Goal: Understand process/instructions

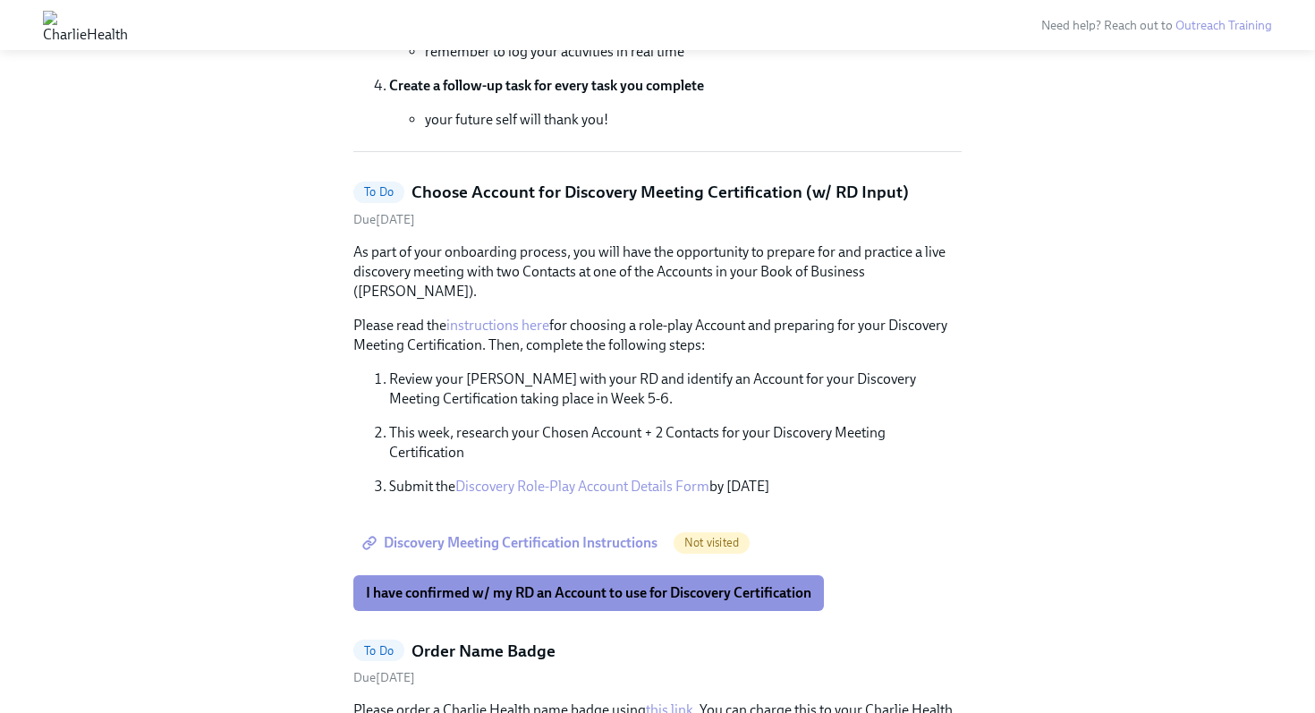
scroll to position [578, 0]
click at [533, 316] on link "instructions here" at bounding box center [497, 324] width 103 height 17
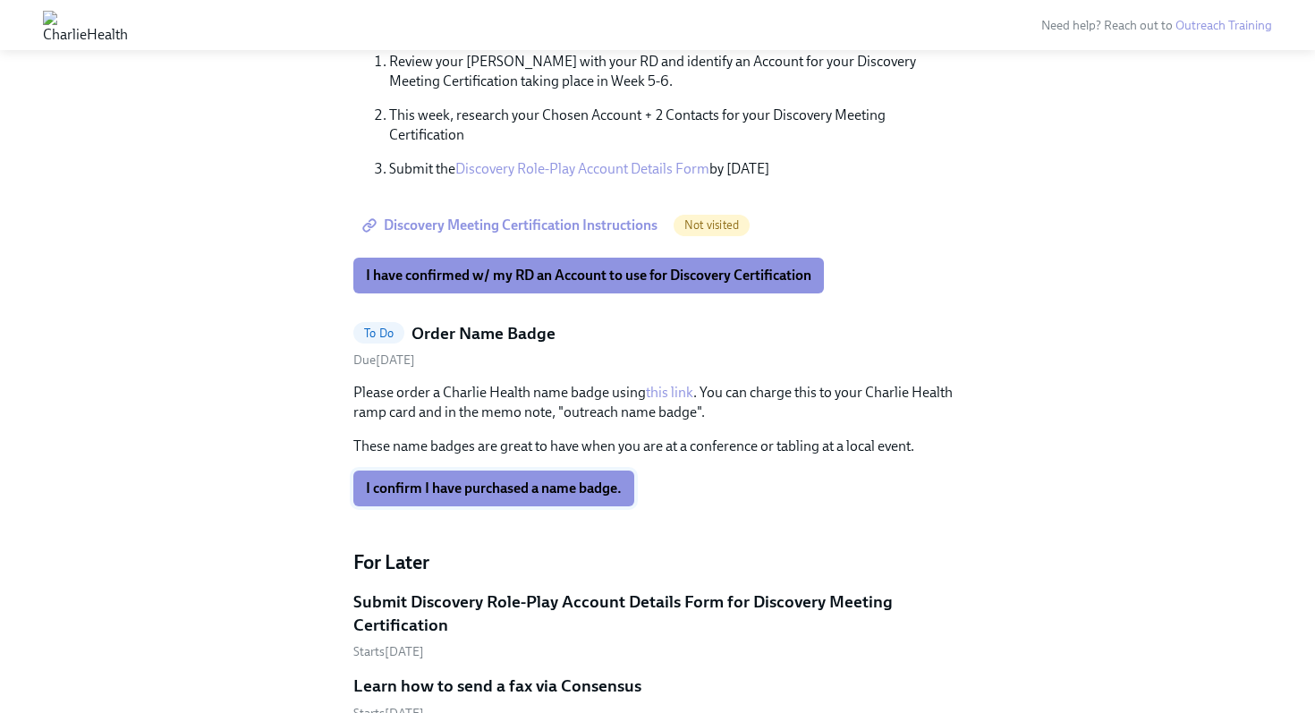
scroll to position [911, 0]
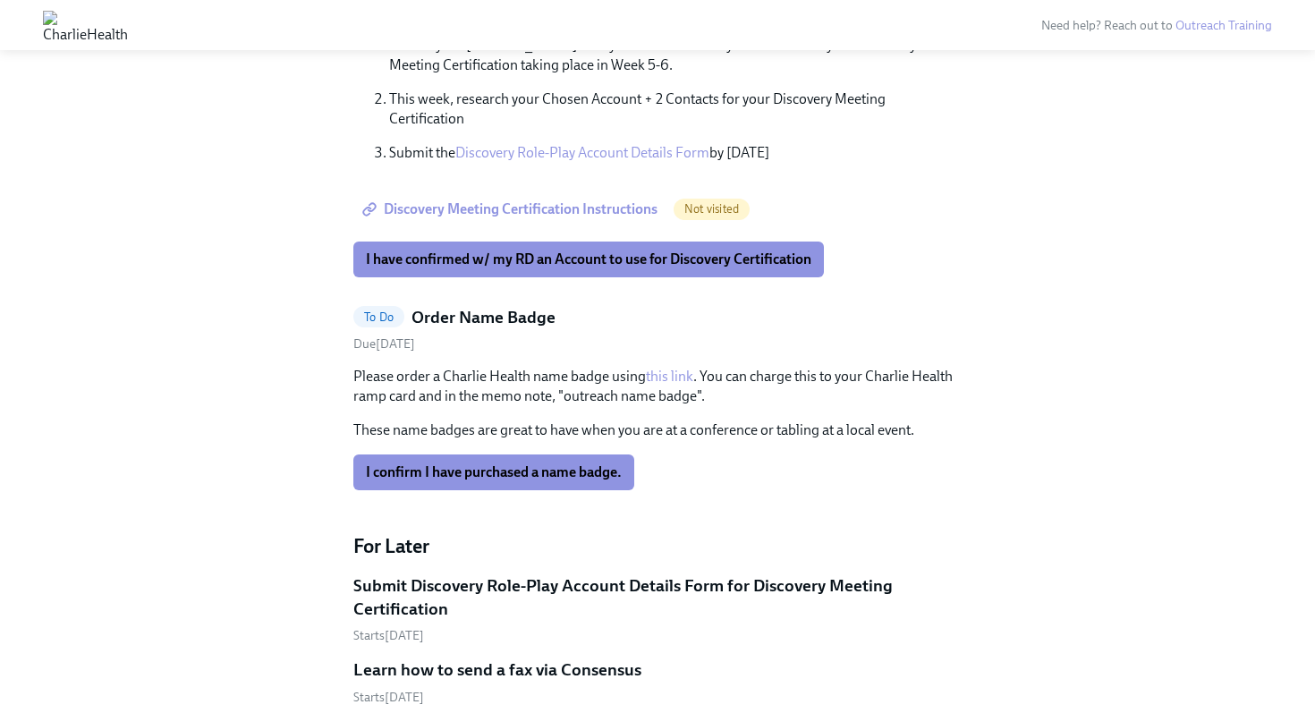
click at [668, 368] on link "this link" at bounding box center [669, 376] width 47 height 17
drag, startPoint x: 694, startPoint y: 377, endPoint x: 565, endPoint y: 378, distance: 128.8
click at [565, 378] on p "Please order a Charlie Health name badge using this link . You can charge this …" at bounding box center [657, 386] width 608 height 39
copy p "outreach name badge"
click at [540, 463] on span "I confirm I have purchased a name badge." at bounding box center [494, 472] width 256 height 18
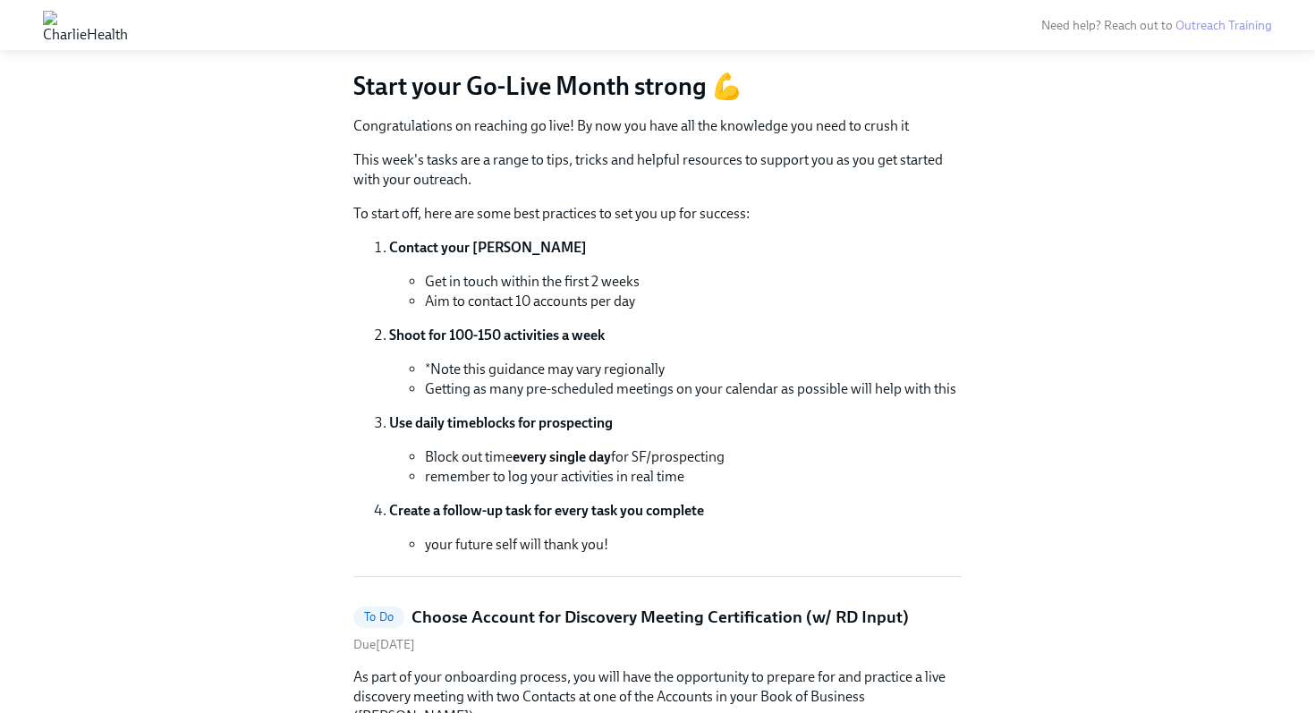
scroll to position [23, 0]
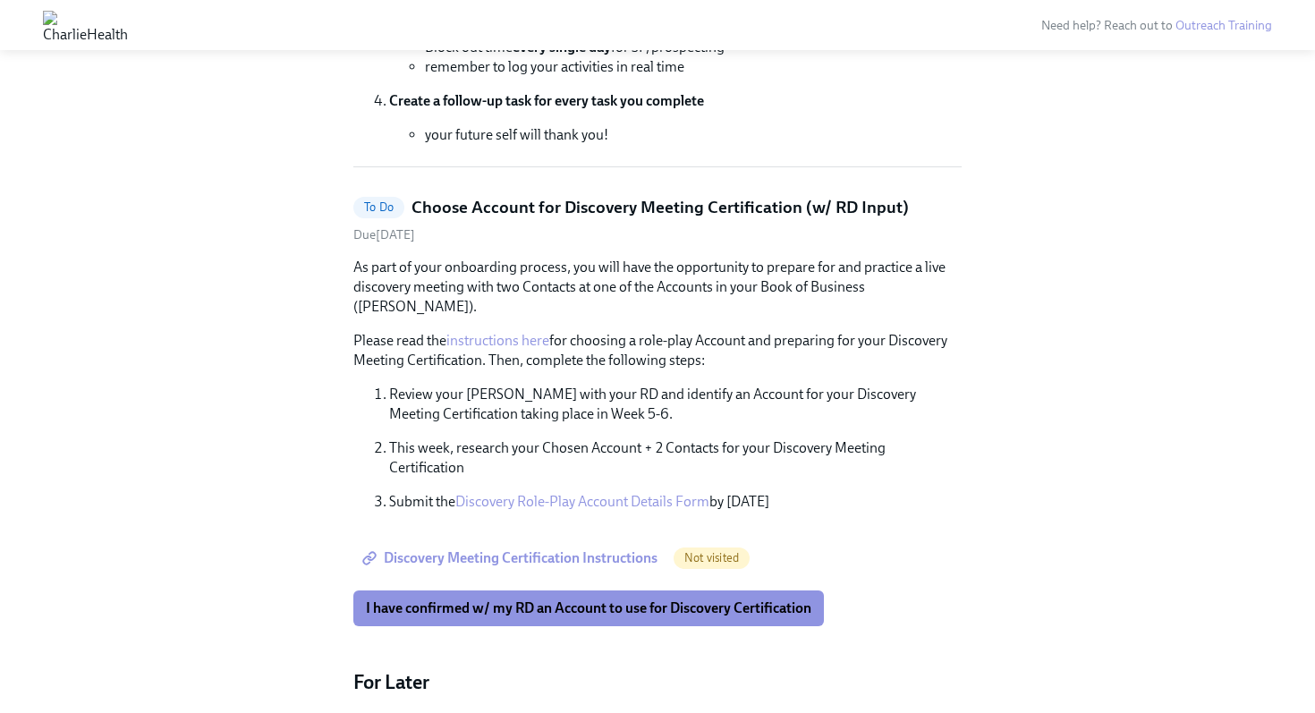
scroll to position [578, 0]
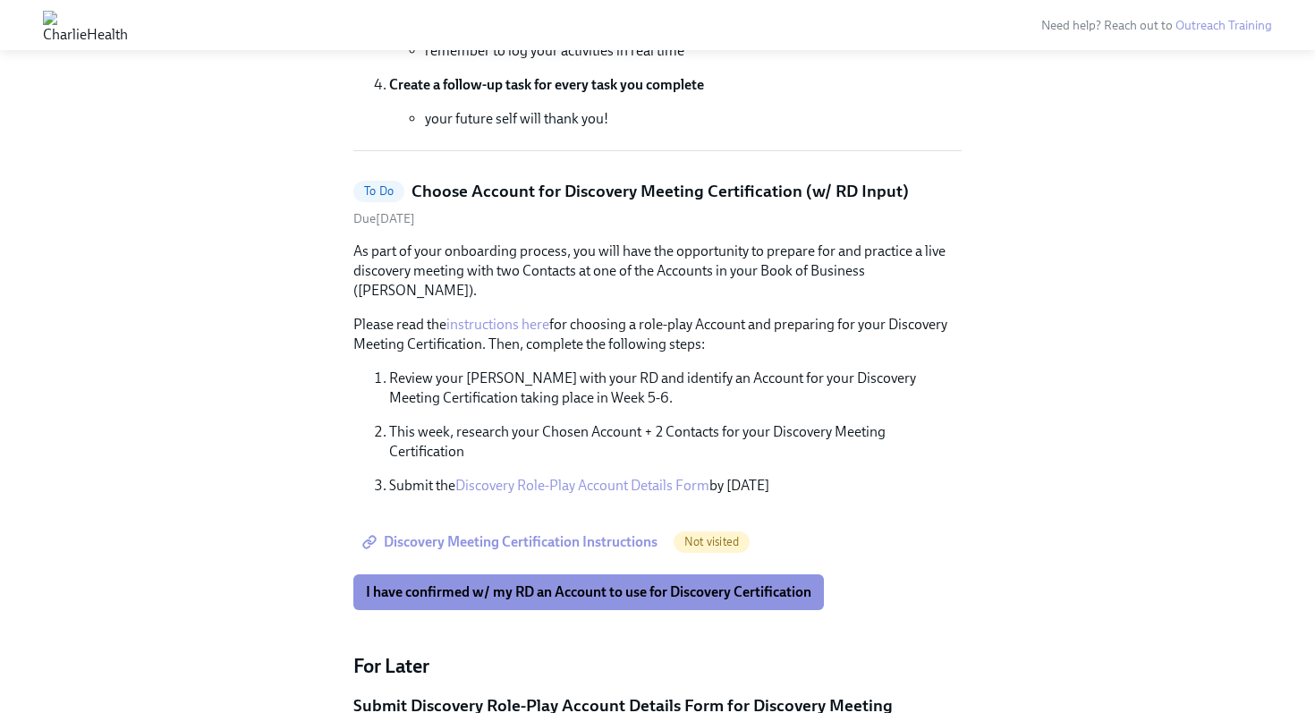
click at [598, 477] on link "Discovery Role-Play Account Details Form" at bounding box center [582, 485] width 254 height 17
click at [482, 533] on span "Discovery Meeting Certification Instructions" at bounding box center [512, 542] width 292 height 18
click at [493, 583] on span "I have confirmed w/ my RD an Account to use for Discovery Certification" at bounding box center [588, 592] width 445 height 18
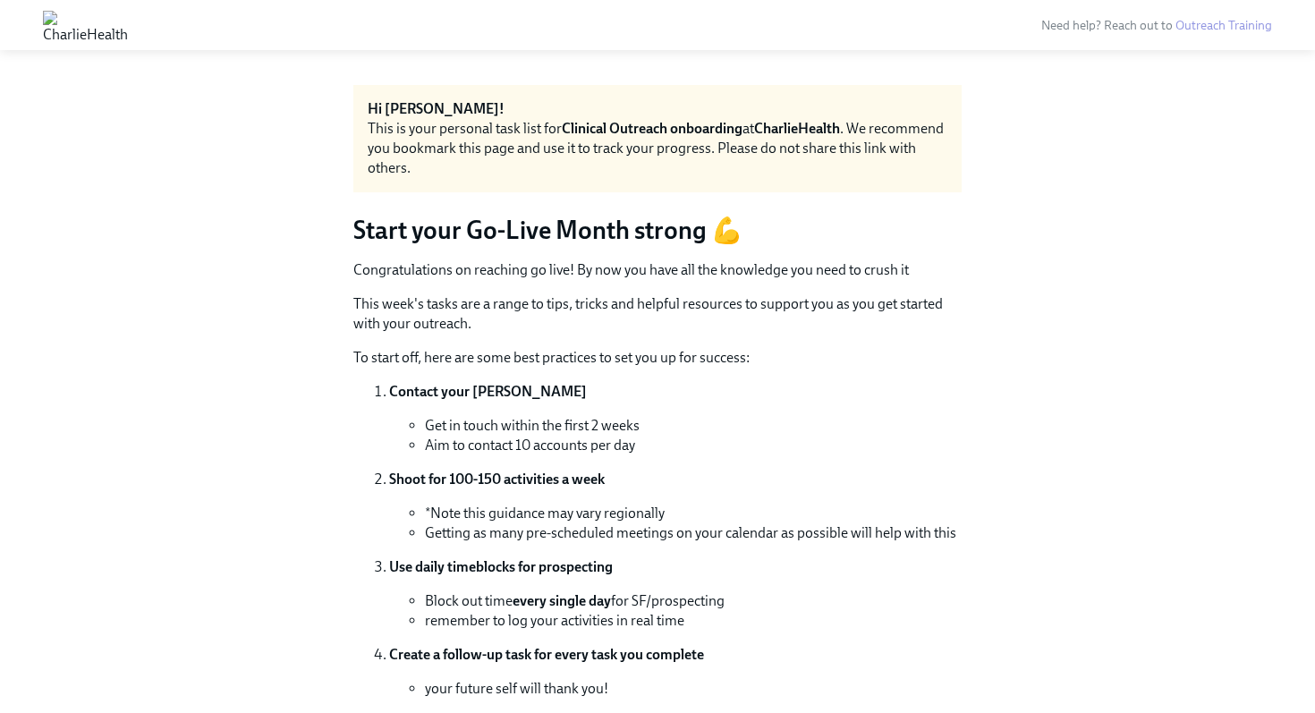
scroll to position [0, 0]
